Goal: Task Accomplishment & Management: Complete application form

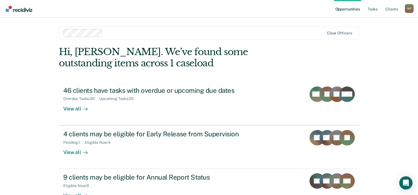
scroll to position [17, 0]
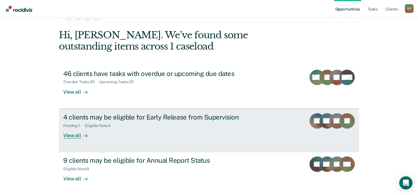
click at [159, 118] on div "4 clients may be eligible for Early Release from Supervision" at bounding box center [160, 117] width 194 height 8
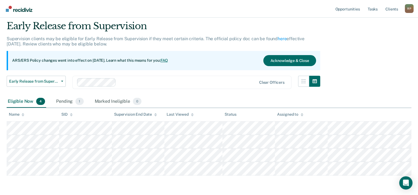
scroll to position [37, 0]
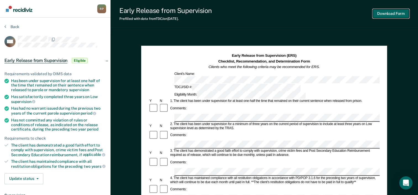
click at [382, 12] on button "Download Form" at bounding box center [390, 13] width 36 height 9
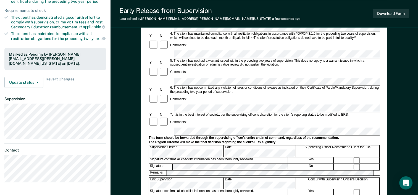
scroll to position [138, 0]
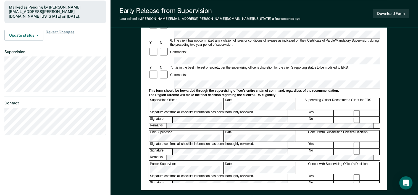
scroll to position [166, 0]
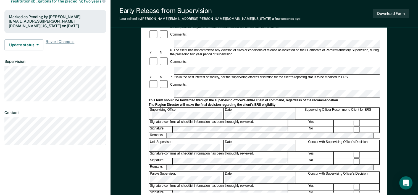
drag, startPoint x: 186, startPoint y: 137, endPoint x: 127, endPoint y: 139, distance: 58.8
click at [127, 139] on div "Early Release from Supervision (ERS) Checklist, Recommendation, and Determinati…" at bounding box center [263, 56] width 307 height 375
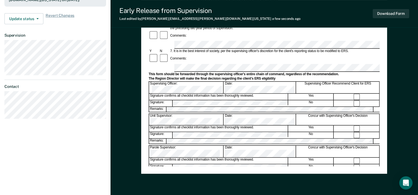
scroll to position [193, 0]
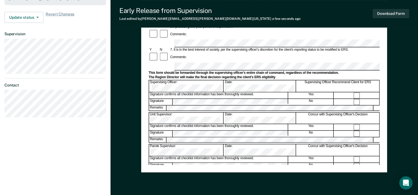
click at [186, 177] on div "Assistant Region Director:" at bounding box center [186, 183] width 75 height 12
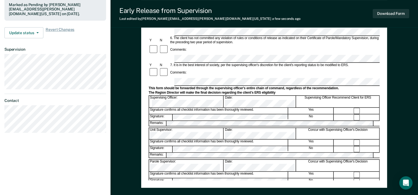
scroll to position [131, 0]
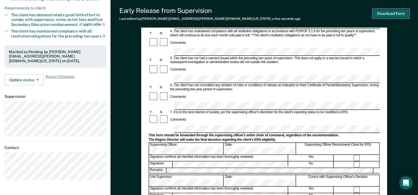
click at [391, 12] on button "Download Form" at bounding box center [390, 13] width 36 height 9
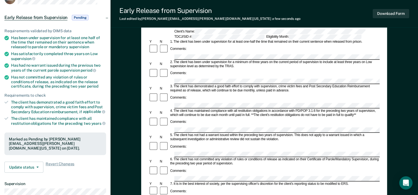
scroll to position [0, 0]
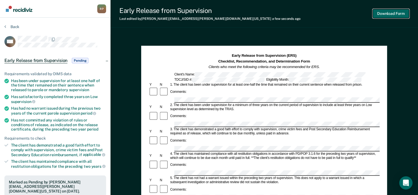
click at [385, 14] on button "Download Form" at bounding box center [390, 13] width 36 height 9
click at [60, 13] on nav "[PERSON_NAME] R P Profile How it works Log Out" at bounding box center [55, 8] width 102 height 17
click at [103, 10] on div "R P" at bounding box center [101, 8] width 9 height 9
click at [59, 12] on nav "[PERSON_NAME] R P Profile How it works Log Out" at bounding box center [55, 8] width 102 height 17
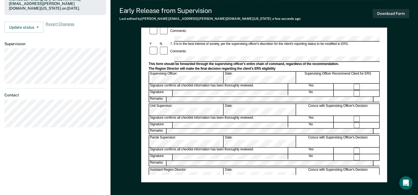
scroll to position [213, 0]
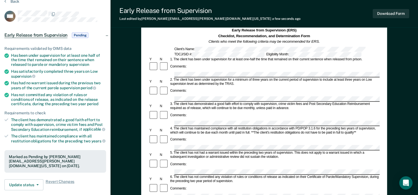
scroll to position [0, 0]
